Goal: Information Seeking & Learning: Learn about a topic

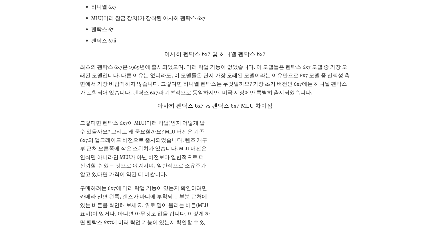
scroll to position [878, 0]
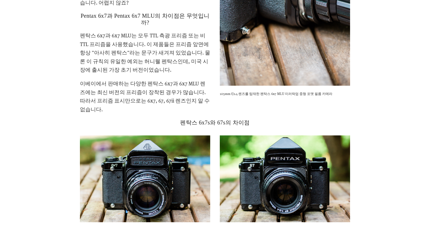
scroll to position [1171, 0]
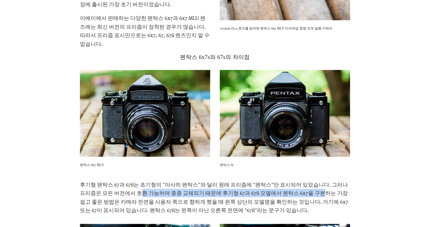
drag, startPoint x: 108, startPoint y: 142, endPoint x: 270, endPoint y: 140, distance: 161.4
click at [270, 181] on font "후기형 펜탁스 67과 67ii는 초기형의 "아사히 펜탁스"와 달리 원래 프리즘에 "펜탁스"만 표시되어 있었습니다. 그러나 프리즘은 모든 버전에…" at bounding box center [214, 197] width 269 height 33
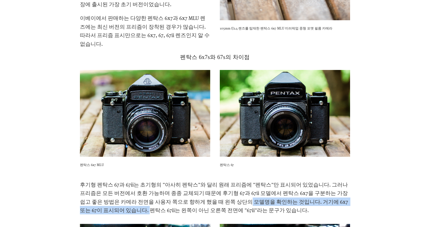
drag, startPoint x: 319, startPoint y: 152, endPoint x: 170, endPoint y: 150, distance: 149.3
click at [170, 181] on font "후기형 펜탁스 67과 67ii는 초기형의 "아사히 펜탁스"와 달리 원래 프리즘에 "펜탁스"만 표시되어 있었습니다. 그러나 프리즘은 모든 버전에…" at bounding box center [214, 197] width 269 height 33
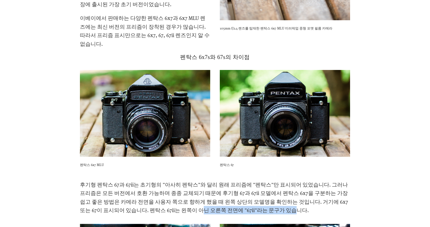
drag, startPoint x: 128, startPoint y: 160, endPoint x: 186, endPoint y: 160, distance: 57.9
click at [186, 181] on font "후기형 펜탁스 67과 67ii는 초기형의 "아사히 펜탁스"와 달리 원래 프리즘에 "펜탁스"만 표시되어 있었습니다. 그러나 프리즘은 모든 버전에…" at bounding box center [214, 197] width 269 height 33
click at [184, 181] on font "후기형 펜탁스 67과 67ii는 초기형의 "아사히 펜탁스"와 달리 원래 프리즘에 "펜탁스"만 표시되어 있었습니다. 그러나 프리즘은 모든 버전에…" at bounding box center [214, 197] width 269 height 33
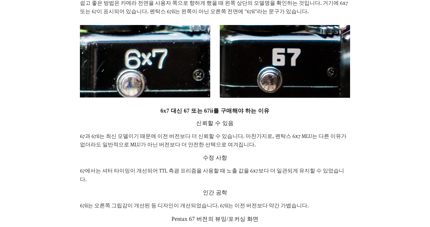
scroll to position [1371, 0]
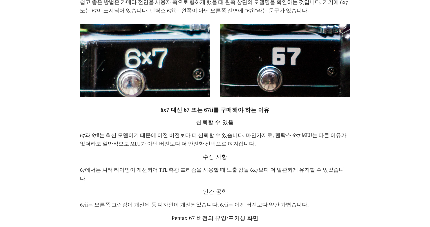
drag, startPoint x: 122, startPoint y: 171, endPoint x: 217, endPoint y: 170, distance: 95.6
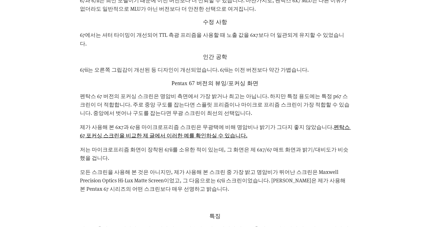
scroll to position [1515, 0]
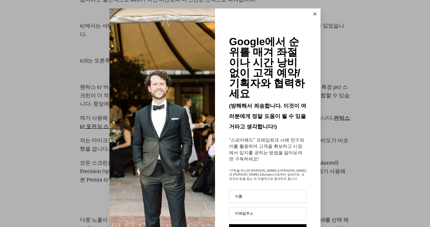
click at [314, 13] on button at bounding box center [314, 13] width 11 height 11
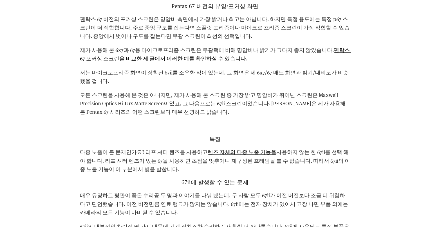
scroll to position [1589, 0]
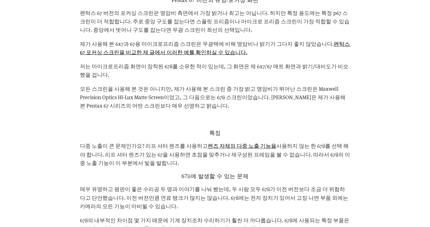
drag, startPoint x: 152, startPoint y: 172, endPoint x: 235, endPoint y: 173, distance: 83.0
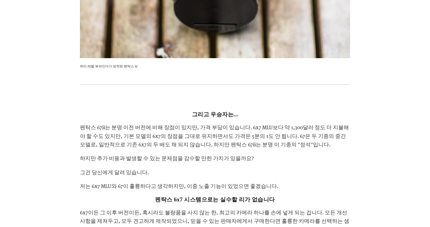
scroll to position [2233, 0]
drag, startPoint x: 115, startPoint y: 170, endPoint x: 239, endPoint y: 168, distance: 124.0
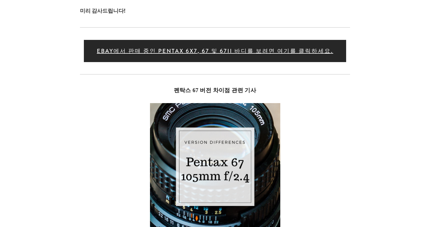
scroll to position [2523, 0]
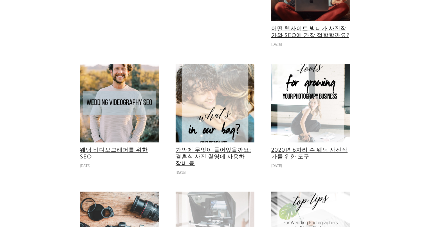
scroll to position [3130, 0]
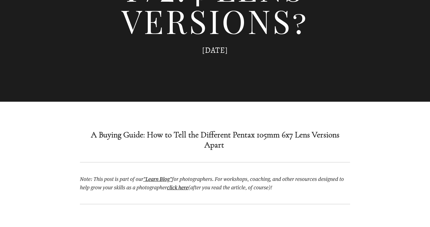
scroll to position [326, 0]
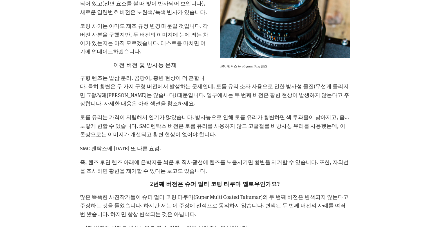
scroll to position [1088, 0]
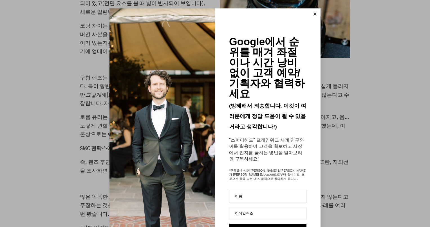
click at [313, 15] on icon at bounding box center [314, 14] width 3 height 3
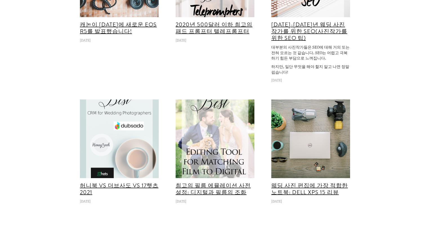
scroll to position [2119, 0]
